Goal: Task Accomplishment & Management: Manage account settings

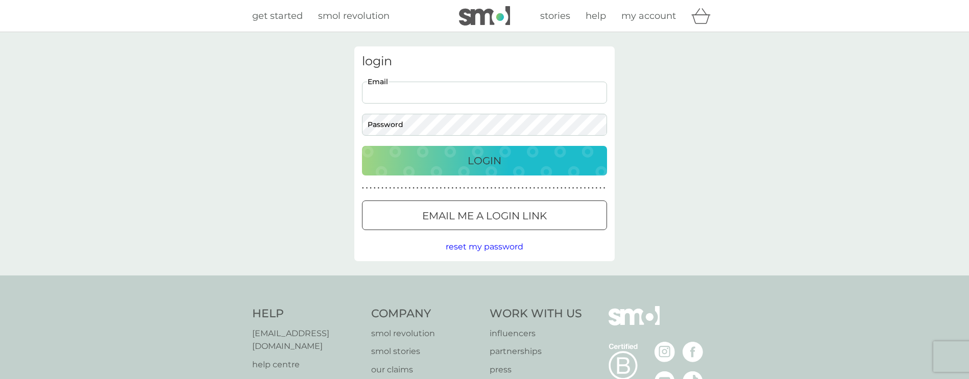
click at [381, 86] on input "Email" at bounding box center [484, 93] width 245 height 22
type input "l.vangsted.rees@gmail.com"
click at [473, 218] on div at bounding box center [472, 215] width 6 height 6
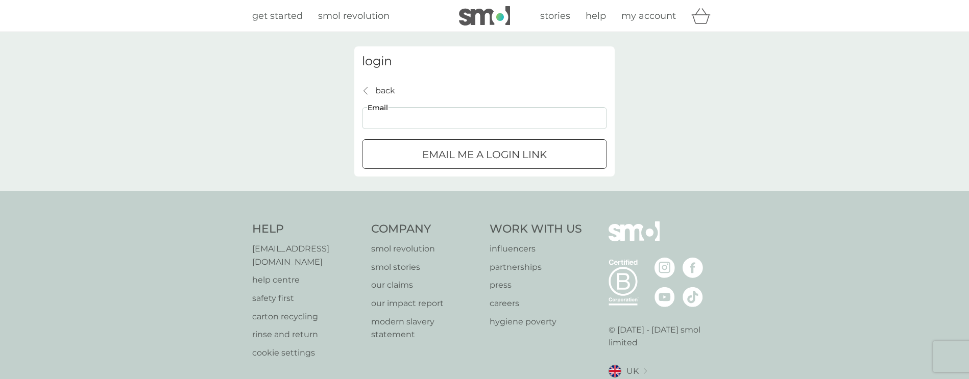
click at [418, 124] on input "Email" at bounding box center [484, 118] width 245 height 22
type input "l.vangsted.rees@gmail.com"
click at [414, 156] on div "Email me a login link" at bounding box center [484, 154] width 244 height 16
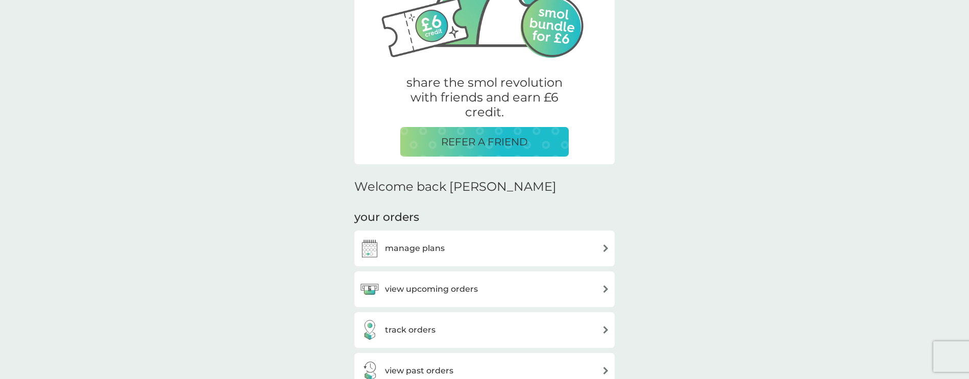
scroll to position [153, 0]
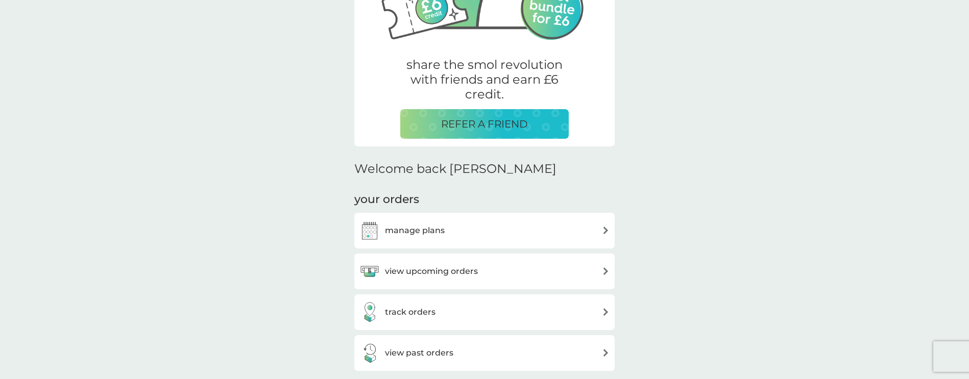
click at [404, 229] on h3 "manage plans" at bounding box center [415, 230] width 60 height 13
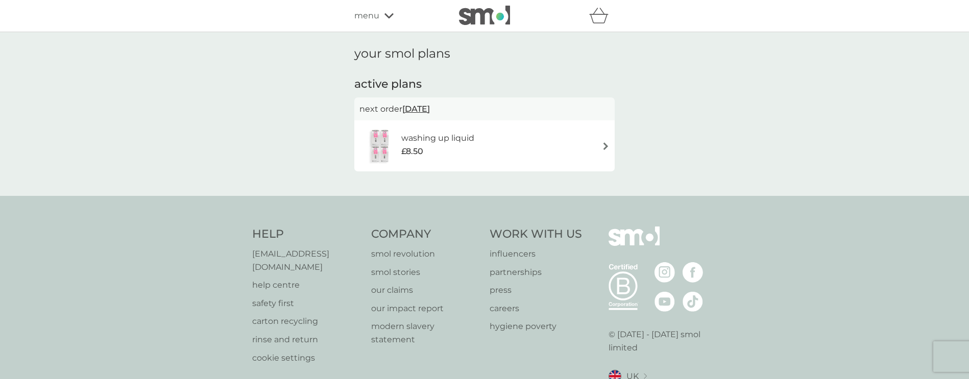
click at [552, 148] on div "washing up liquid £8.50" at bounding box center [484, 146] width 250 height 36
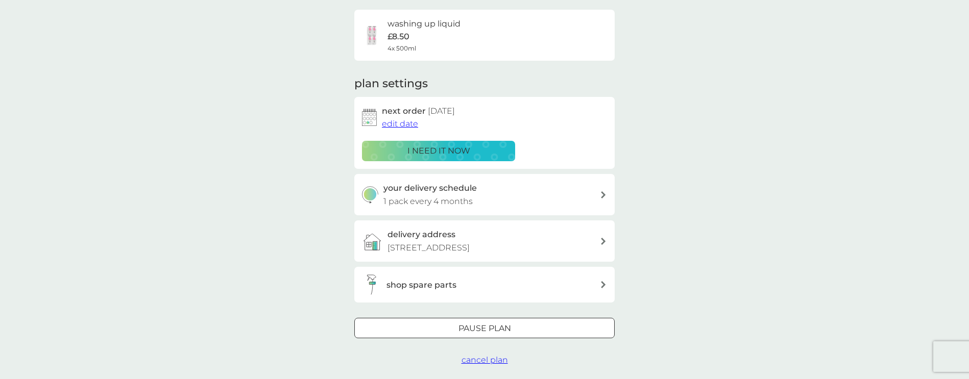
scroll to position [102, 0]
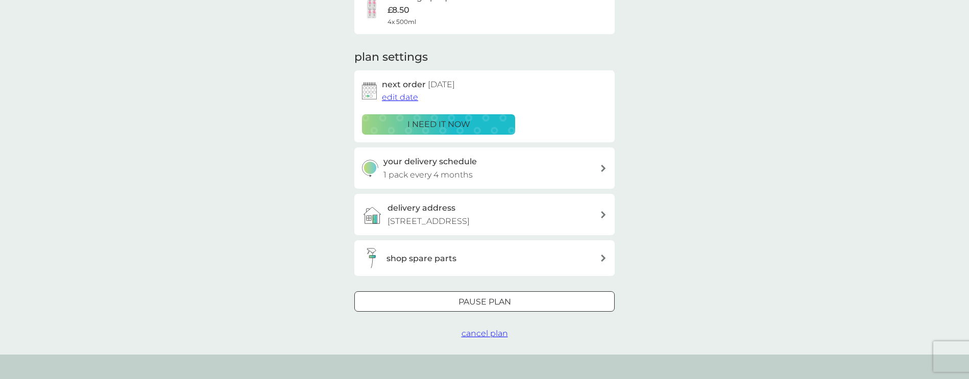
click at [605, 171] on icon at bounding box center [603, 168] width 5 height 7
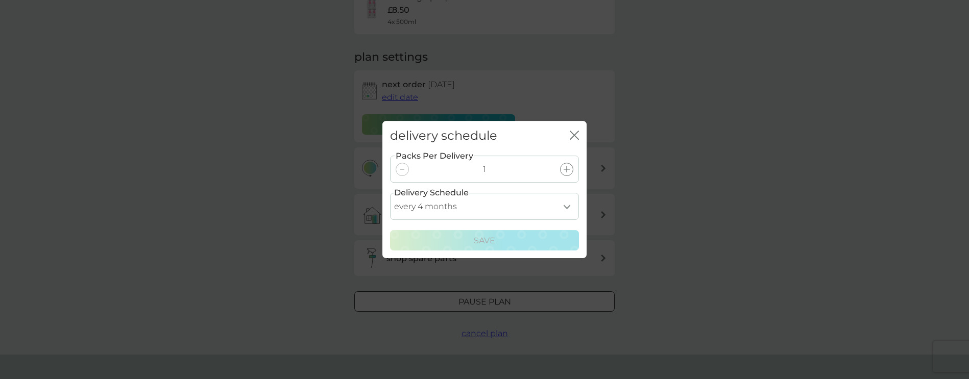
click at [565, 210] on select "every 1 month every 2 months every 3 months every 4 months every 5 months every…" at bounding box center [484, 206] width 189 height 27
select select "6"
click at [390, 193] on select "every 1 month every 2 months every 3 months every 4 months every 5 months every…" at bounding box center [484, 206] width 189 height 27
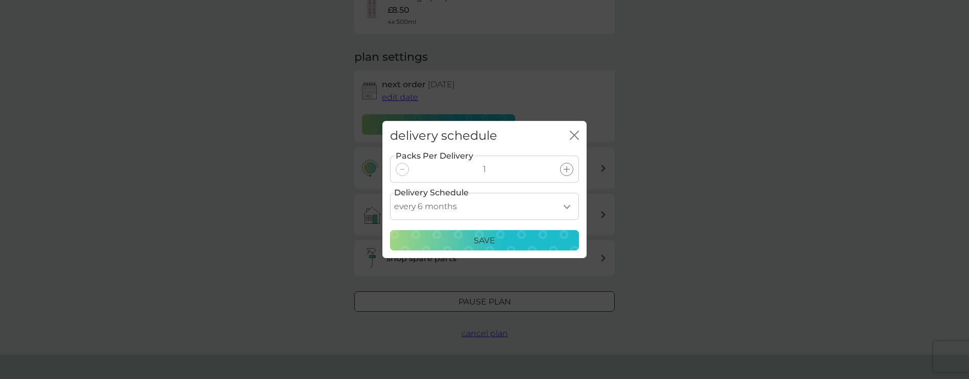
click at [489, 247] on p "Save" at bounding box center [484, 240] width 21 height 13
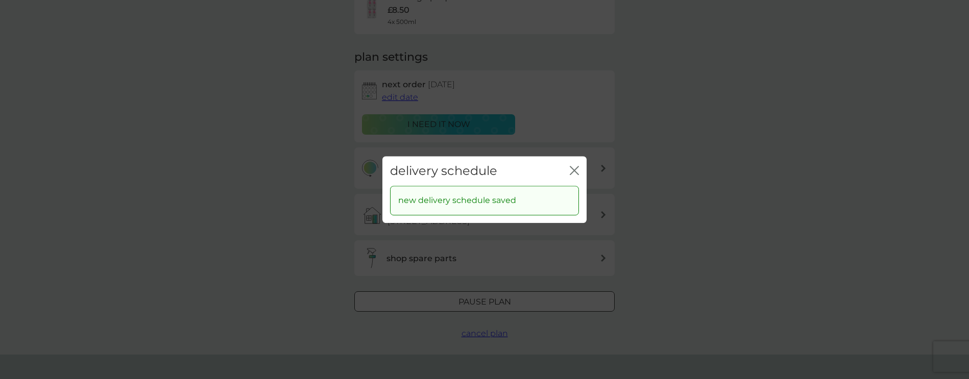
click at [577, 173] on icon "close" at bounding box center [576, 170] width 4 height 8
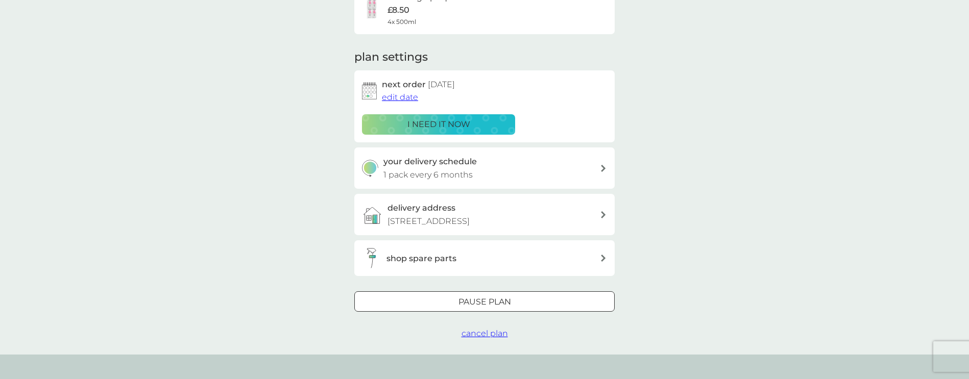
click at [731, 188] on div "your smol plans washing up liquid £8.50 4x 500ml plan settings next order [DATE…" at bounding box center [484, 142] width 969 height 425
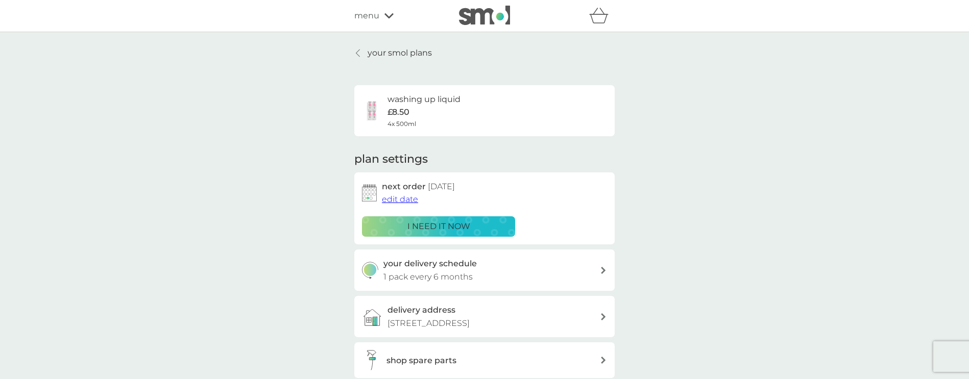
scroll to position [51, 0]
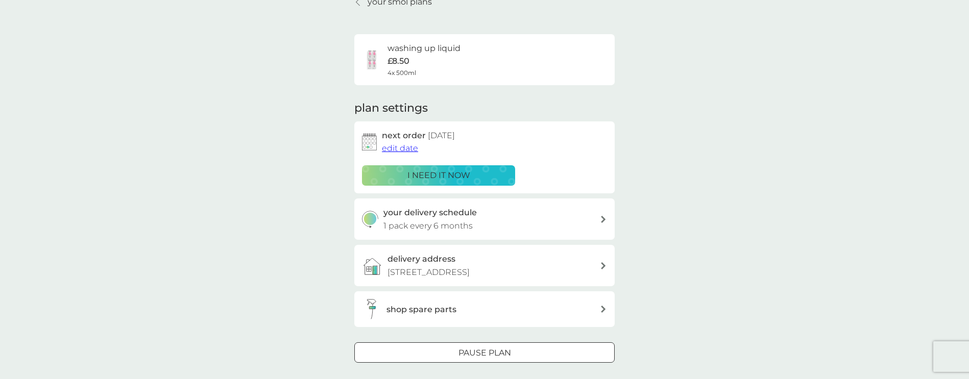
click at [402, 150] on span "edit date" at bounding box center [400, 148] width 36 height 10
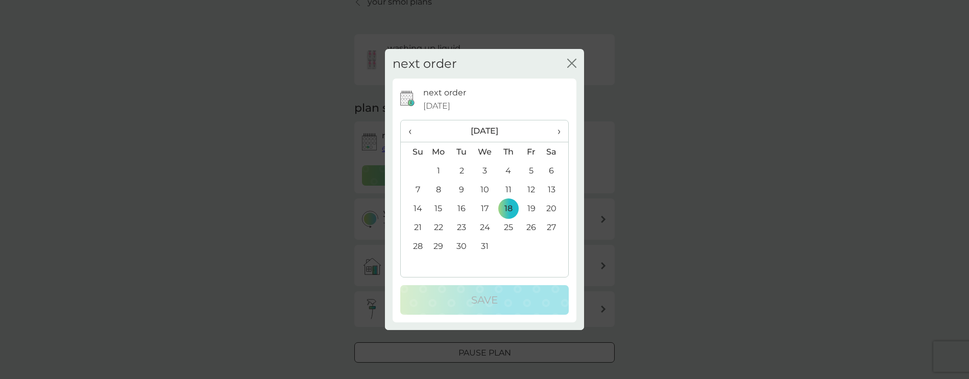
click at [839, 129] on div "next order close next order [DATE] ‹ [DATE] › Su Mo Tu We Th Fr Sa 30 1 2 3 4 5…" at bounding box center [484, 189] width 969 height 379
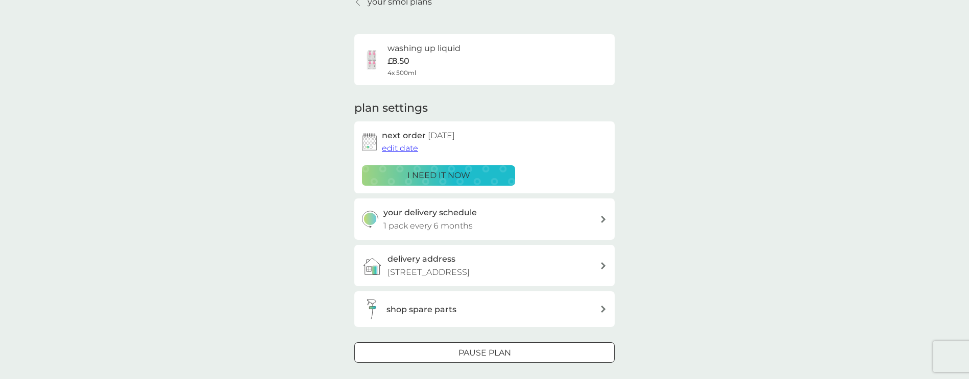
click at [720, 211] on div "your smol plans washing up liquid £8.50 4x 500ml plan settings next order [DATE…" at bounding box center [484, 193] width 969 height 425
